Goal: Transaction & Acquisition: Subscribe to service/newsletter

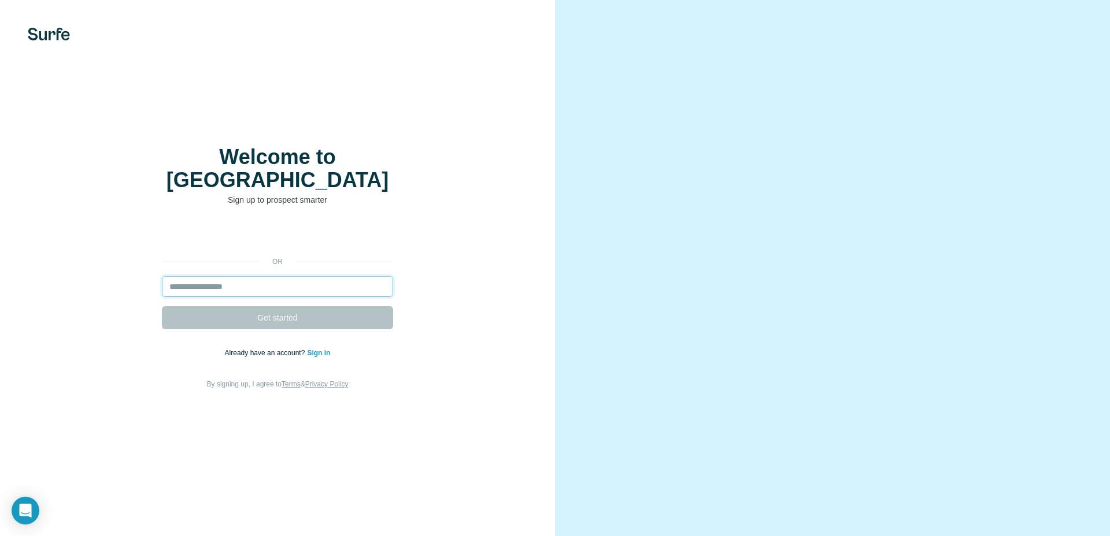
click at [253, 276] on input "email" at bounding box center [277, 286] width 231 height 21
type input "**********"
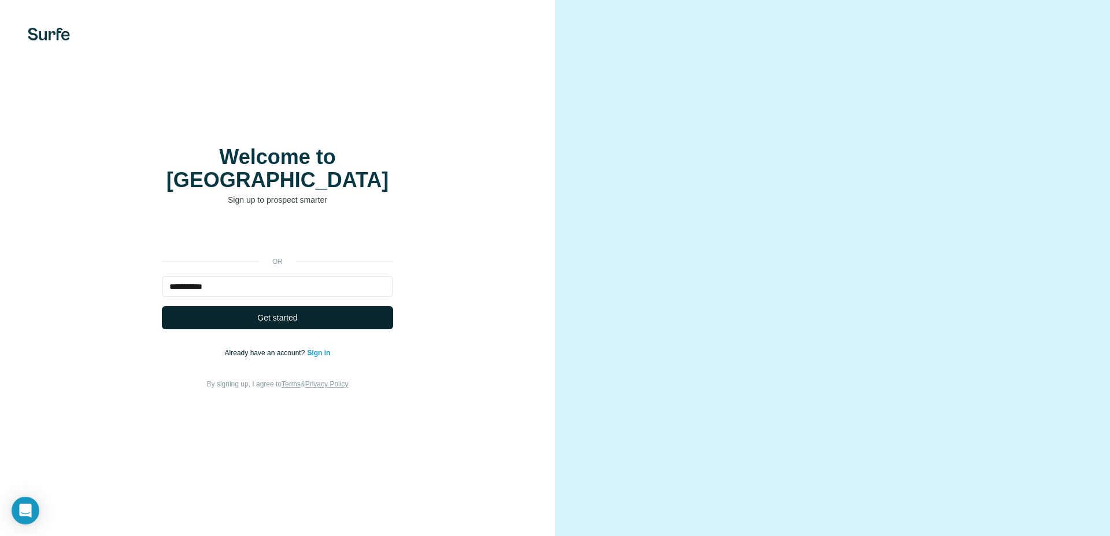
click at [310, 306] on button "Get started" at bounding box center [277, 317] width 231 height 23
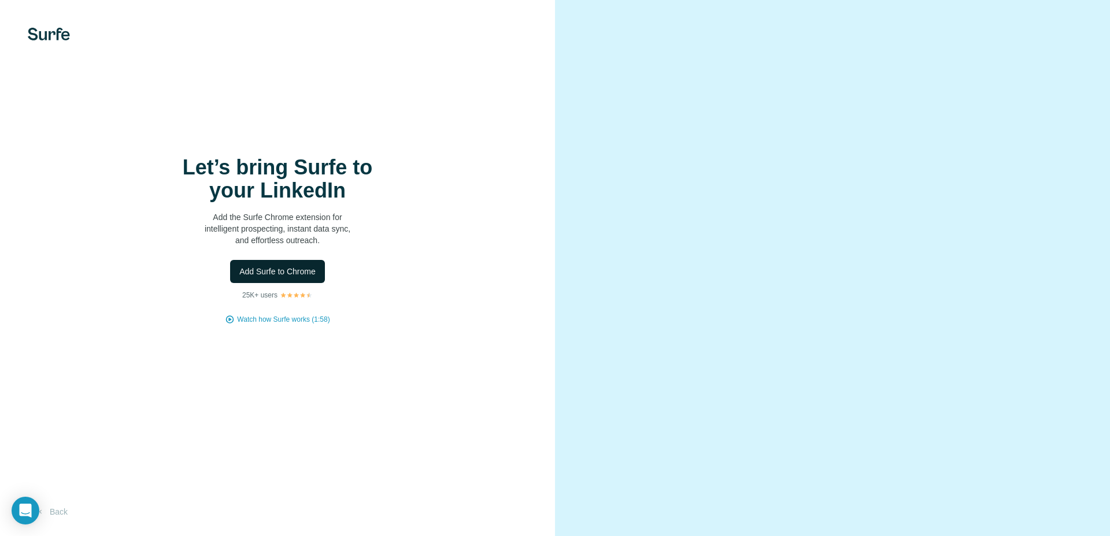
click at [289, 272] on span "Add Surfe to Chrome" at bounding box center [277, 272] width 76 height 12
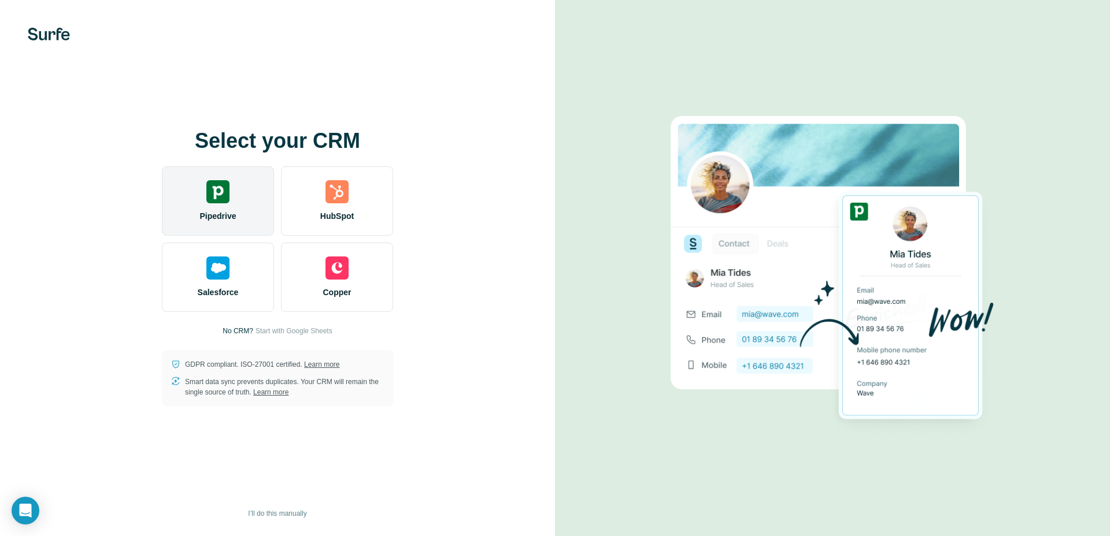
click at [225, 204] on div "Pipedrive" at bounding box center [218, 200] width 112 height 69
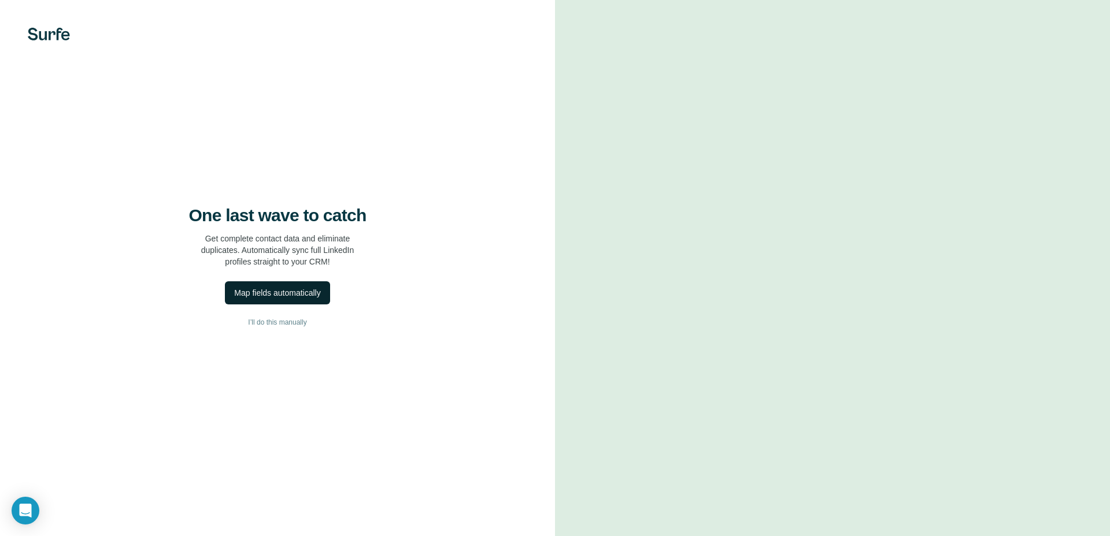
click at [294, 292] on div "Map fields automatically" at bounding box center [277, 293] width 86 height 12
